Goal: Find specific fact: Find specific fact

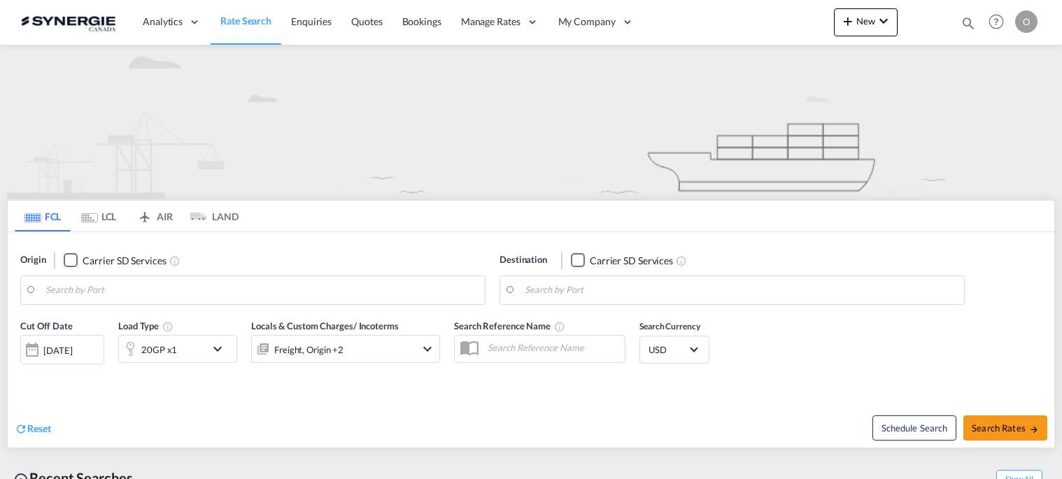
type input "Saskatoon, SK, CASAK"
type input "Navegantes, BRNVT"
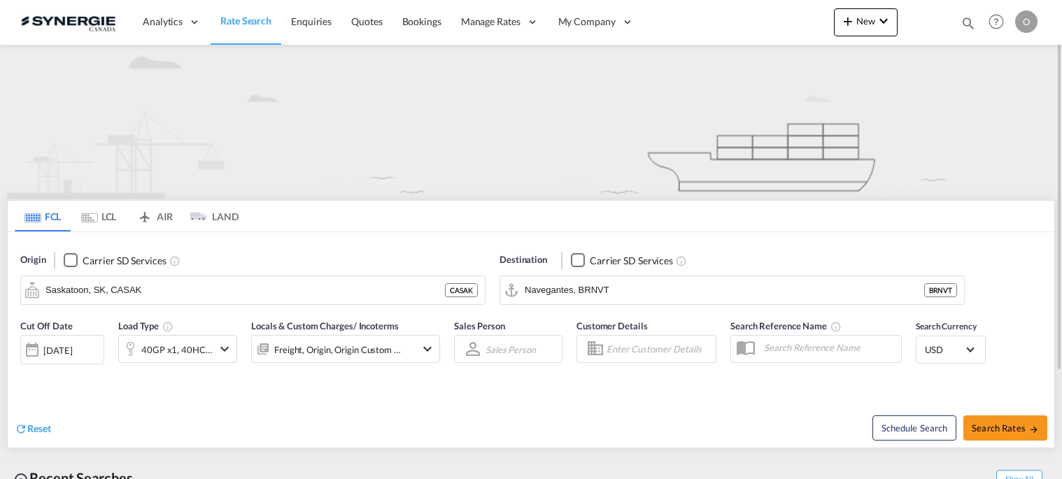
click at [969, 22] on md-icon "icon-magnify" at bounding box center [968, 22] width 15 height 15
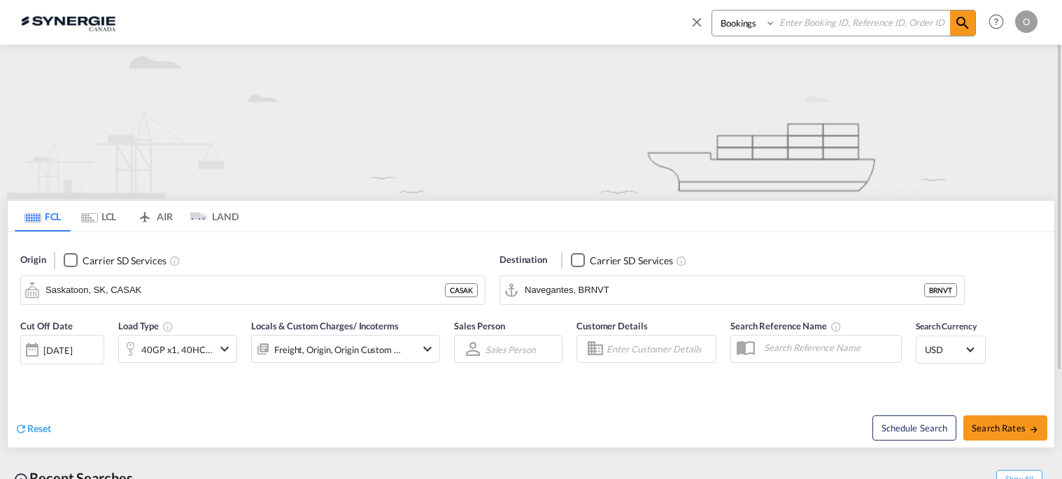
click at [815, 20] on input at bounding box center [863, 22] width 174 height 24
type input "s"
type input "SYC002907"
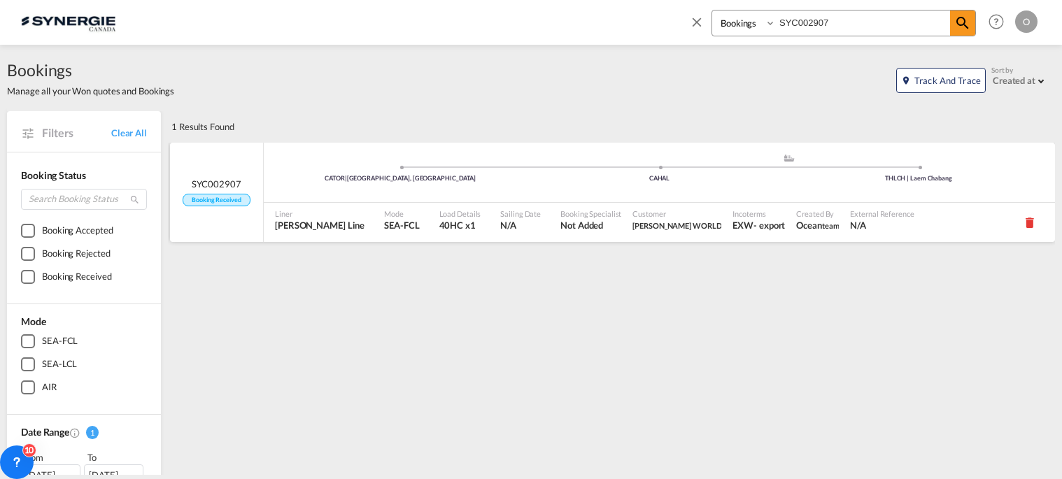
click at [392, 223] on div "Mode SEA-FCL" at bounding box center [406, 222] width 55 height 39
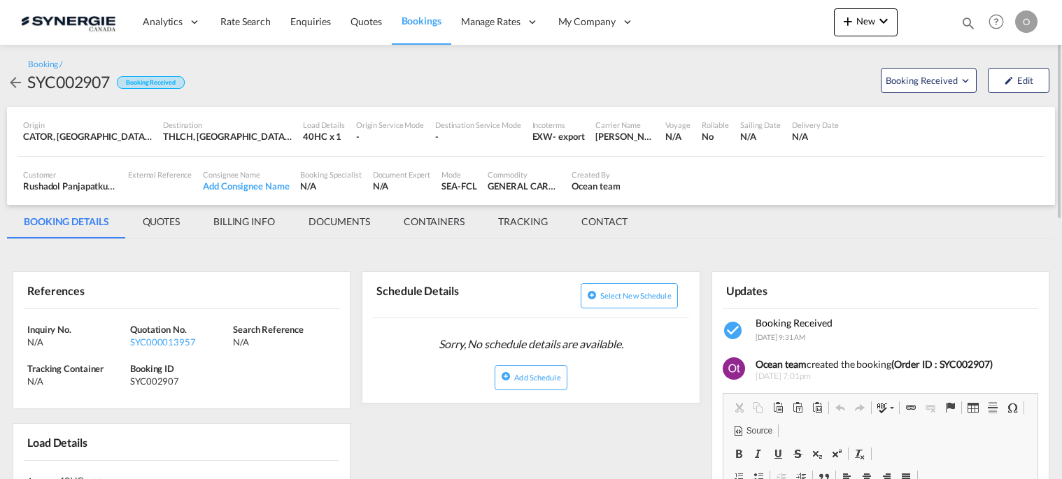
click at [169, 222] on md-tab-item "QUOTES" at bounding box center [161, 222] width 71 height 34
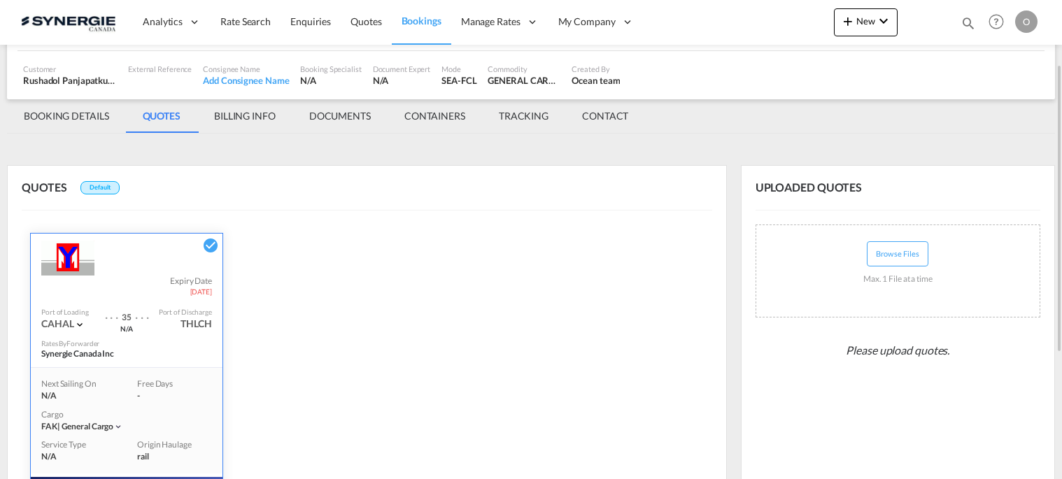
scroll to position [316, 0]
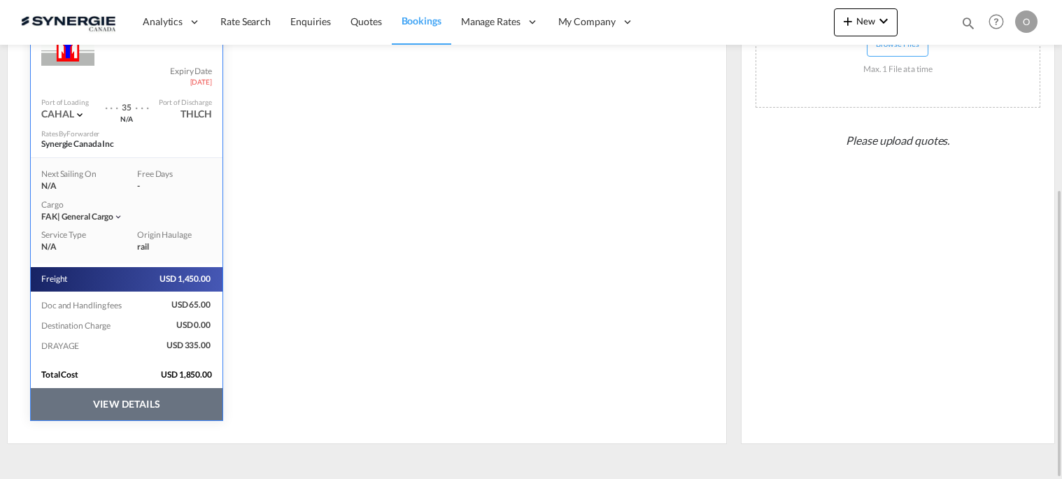
click at [126, 400] on button "VIEW DETAILS" at bounding box center [127, 404] width 192 height 32
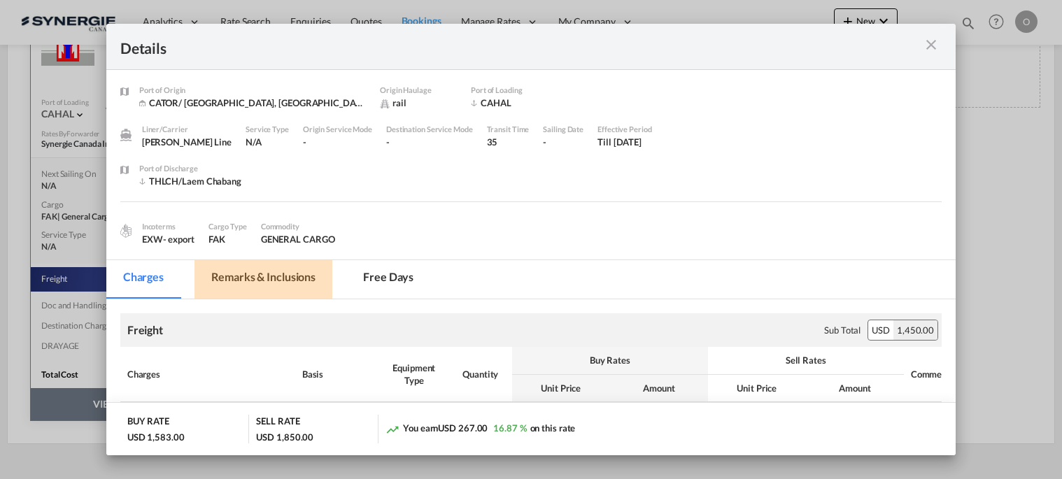
click at [262, 282] on md-tab-item "Remarks & Inclusions" at bounding box center [264, 279] width 138 height 38
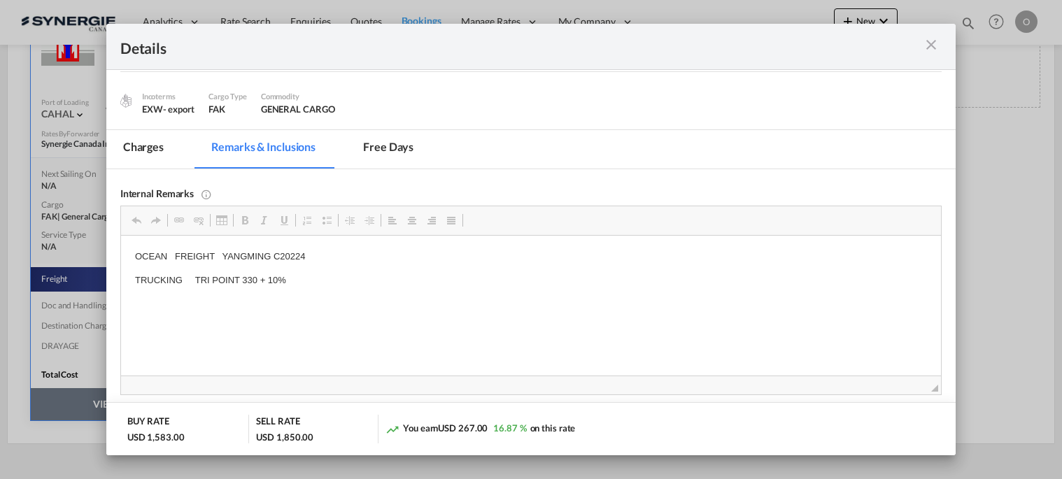
scroll to position [140, 0]
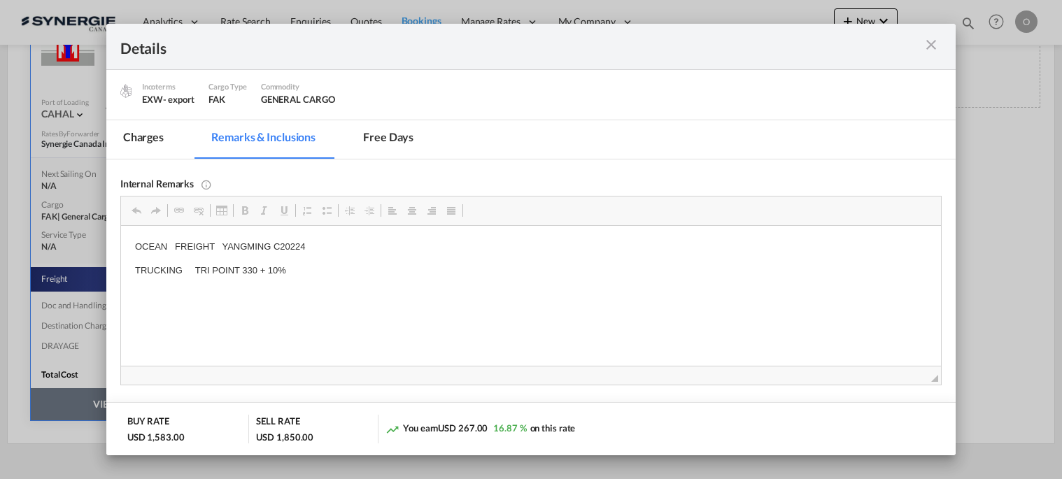
drag, startPoint x: 272, startPoint y: 246, endPoint x: 313, endPoint y: 246, distance: 40.6
drag, startPoint x: 273, startPoint y: 244, endPoint x: 312, endPoint y: 245, distance: 39.2
click at [312, 245] on p "OCEAN FREIGHT YANGMING C20224" at bounding box center [530, 247] width 792 height 15
click at [322, 257] on span "Copy" at bounding box center [328, 258] width 43 height 20
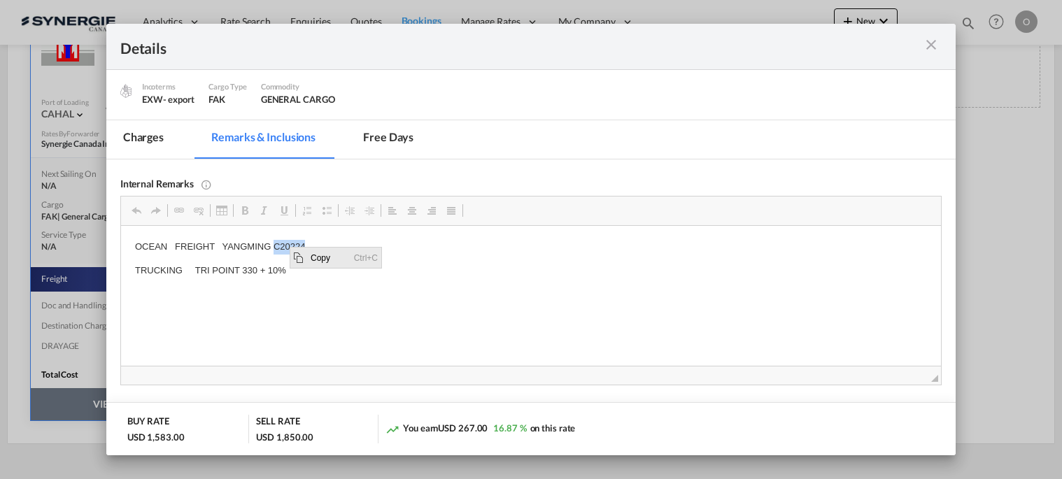
copy p "C20224"
click at [931, 39] on md-icon "icon-close m-3 fg-AAA8AD cursor" at bounding box center [931, 44] width 17 height 17
